Goal: Book appointment/travel/reservation

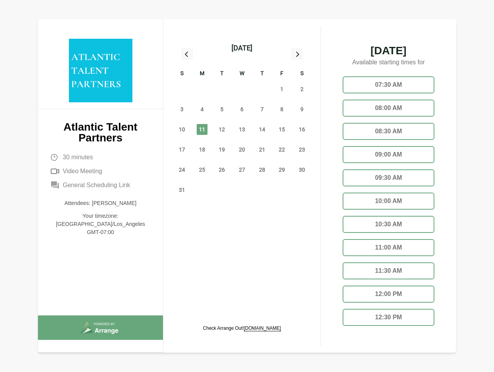
click at [242, 120] on div "13" at bounding box center [242, 129] width 20 height 20
click at [242, 48] on div "[DATE]" at bounding box center [242, 48] width 21 height 11
click at [182, 89] on div "27" at bounding box center [182, 89] width 20 height 20
click at [202, 89] on div "28" at bounding box center [202, 89] width 20 height 20
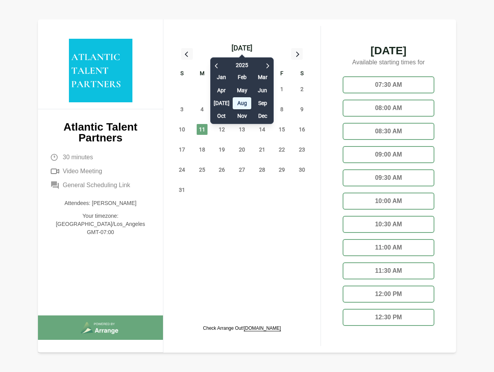
click at [222, 89] on div "[DATE] Feb Mar Apr May Jun [DATE] Aug Sep Oct Nov Dec" at bounding box center [242, 88] width 64 height 70
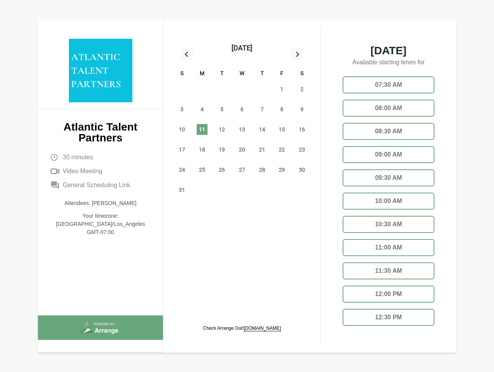
click at [242, 89] on div "30" at bounding box center [242, 89] width 20 height 20
click at [262, 89] on div "31" at bounding box center [262, 89] width 20 height 20
click at [282, 89] on span "1" at bounding box center [282, 89] width 11 height 11
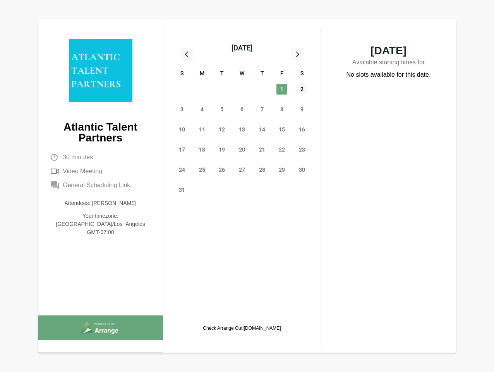
click at [302, 89] on span "2" at bounding box center [302, 89] width 11 height 11
click at [182, 109] on span "3" at bounding box center [182, 109] width 11 height 11
